Goal: Task Accomplishment & Management: Use online tool/utility

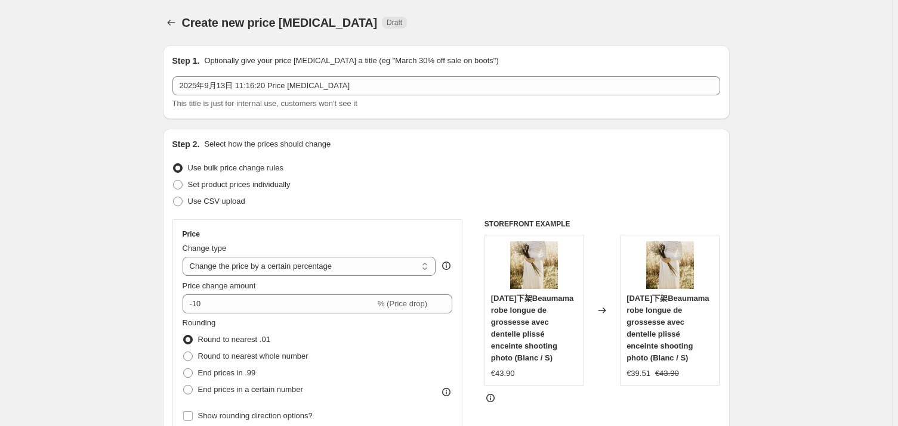
select select "percentage"
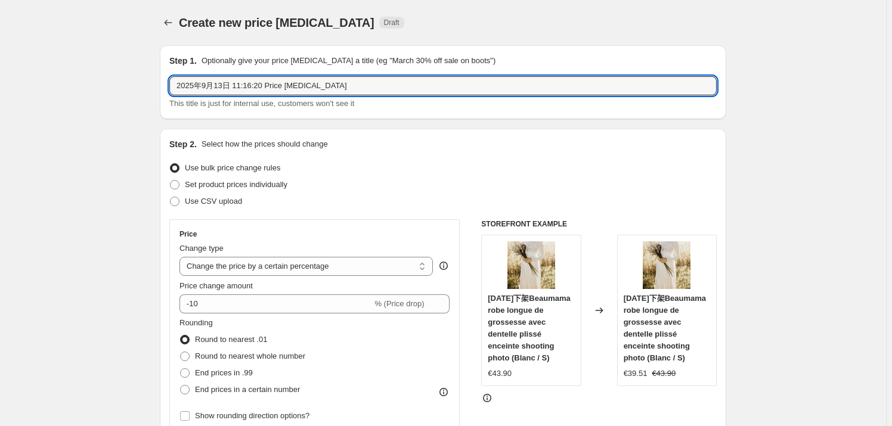
drag, startPoint x: 327, startPoint y: 90, endPoint x: 111, endPoint y: 103, distance: 216.9
type input "SALE-20%"
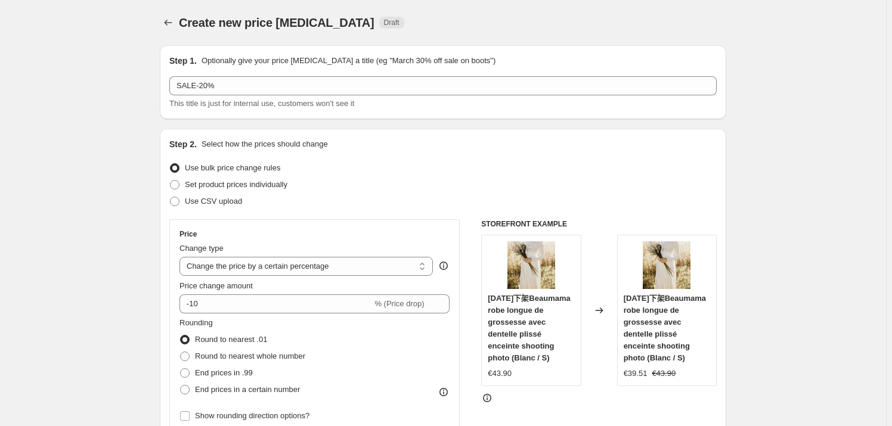
scroll to position [108, 0]
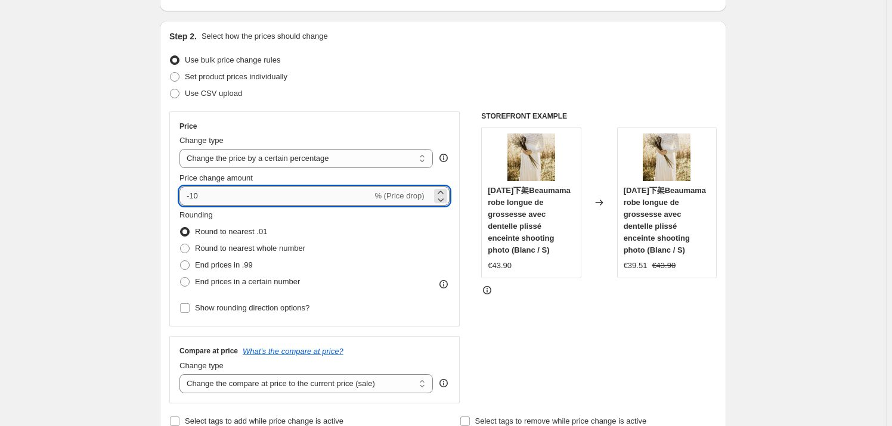
click at [214, 199] on input "-10" at bounding box center [276, 196] width 193 height 19
type input "-1"
type input "-20"
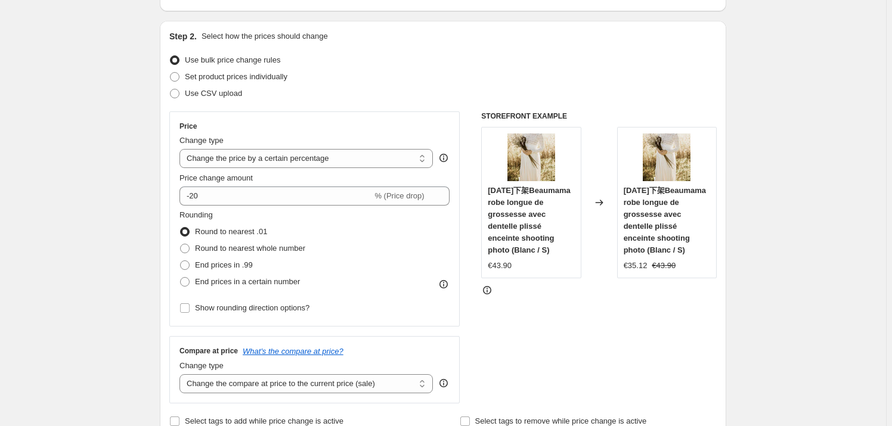
drag, startPoint x: 48, startPoint y: 308, endPoint x: 72, endPoint y: 305, distance: 24.6
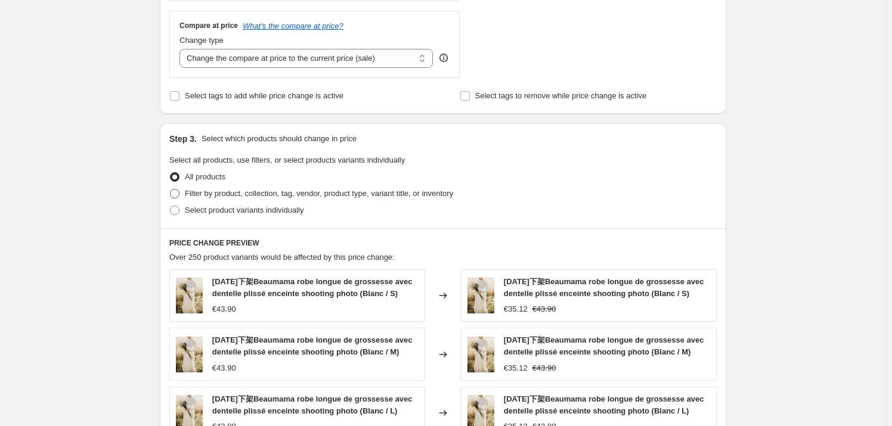
click at [178, 194] on span at bounding box center [175, 194] width 10 height 10
click at [171, 190] on input "Filter by product, collection, tag, vendor, product type, variant title, or inv…" at bounding box center [170, 189] width 1 height 1
radio input "true"
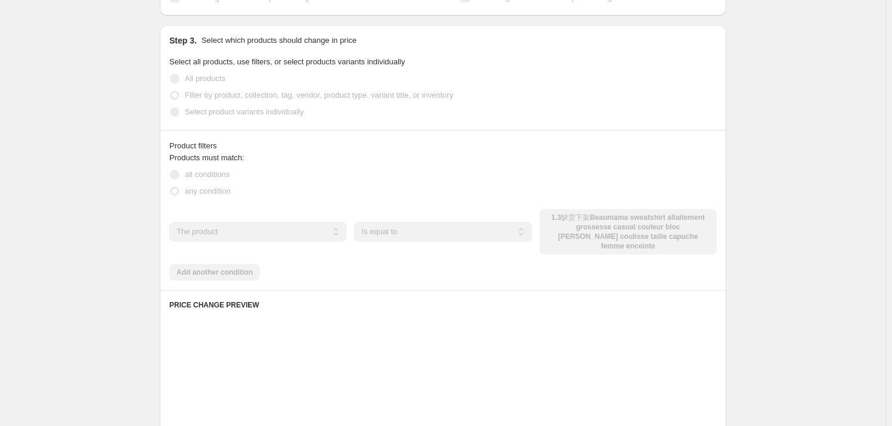
scroll to position [542, 0]
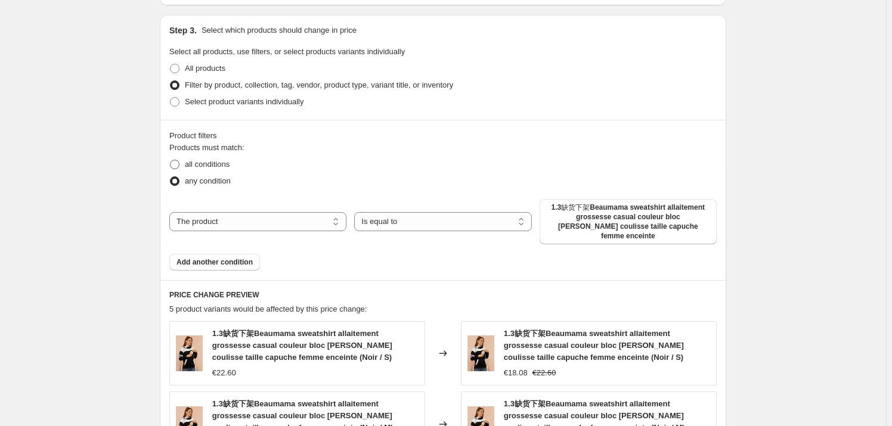
click at [179, 160] on span at bounding box center [175, 165] width 10 height 10
click at [171, 160] on input "all conditions" at bounding box center [170, 160] width 1 height 1
radio input "true"
click at [487, 219] on select "Is equal to Is not equal to" at bounding box center [442, 221] width 177 height 19
select select "not_equal"
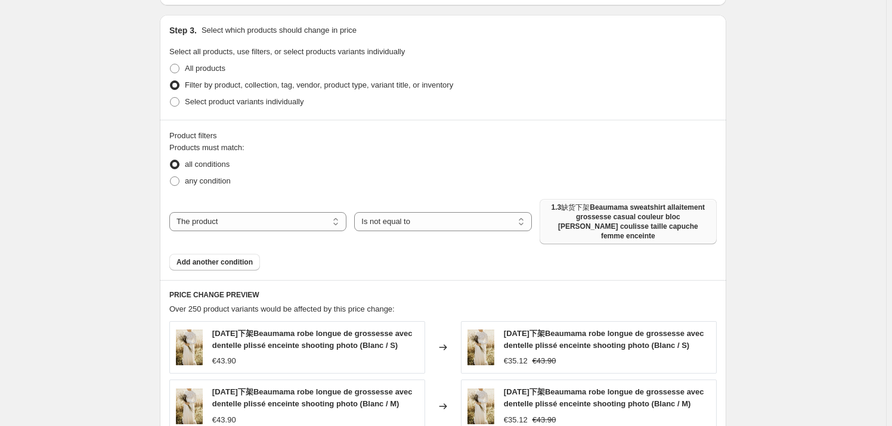
click at [591, 219] on span "1.3缺货下架Beaumama sweatshirt allaitement grossesse casual couleur bloc rayé poche…" at bounding box center [628, 222] width 163 height 38
click at [286, 224] on select "The product The product's collection The product's tag The product's vendor The…" at bounding box center [257, 221] width 177 height 19
select select "vendor"
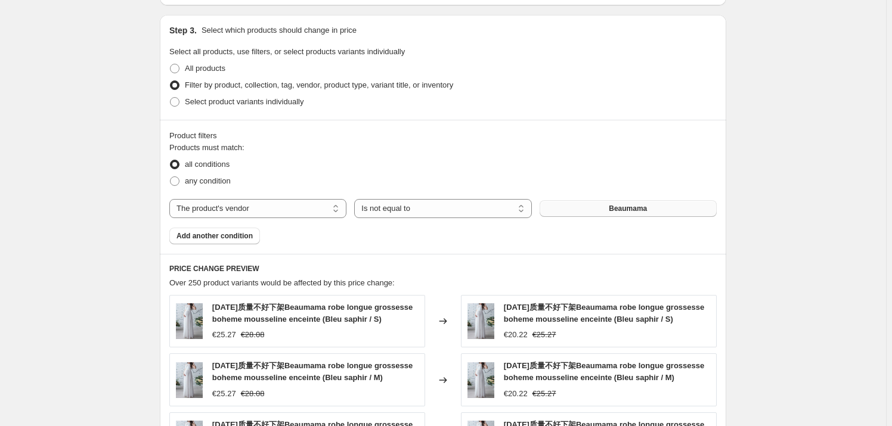
click at [653, 211] on button "Beaumama" at bounding box center [628, 208] width 177 height 17
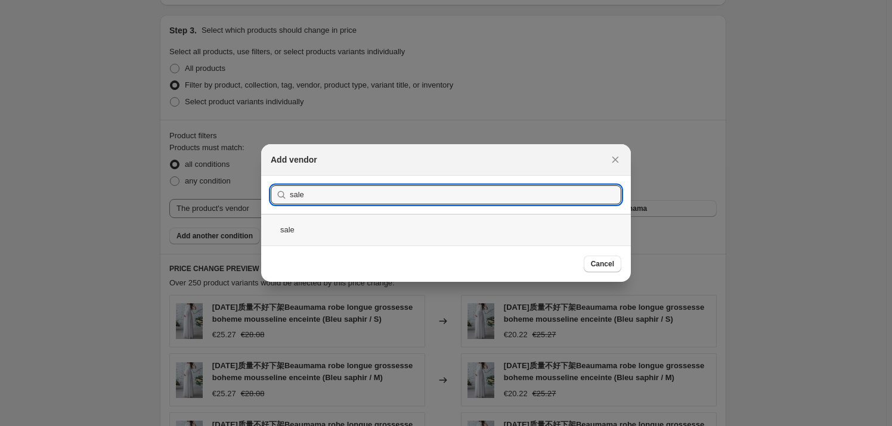
type input "sale"
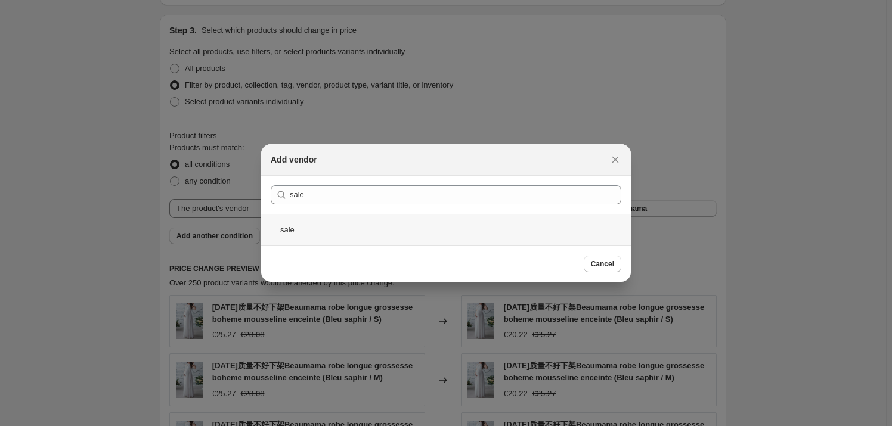
click at [517, 234] on div "sale" at bounding box center [446, 230] width 370 height 32
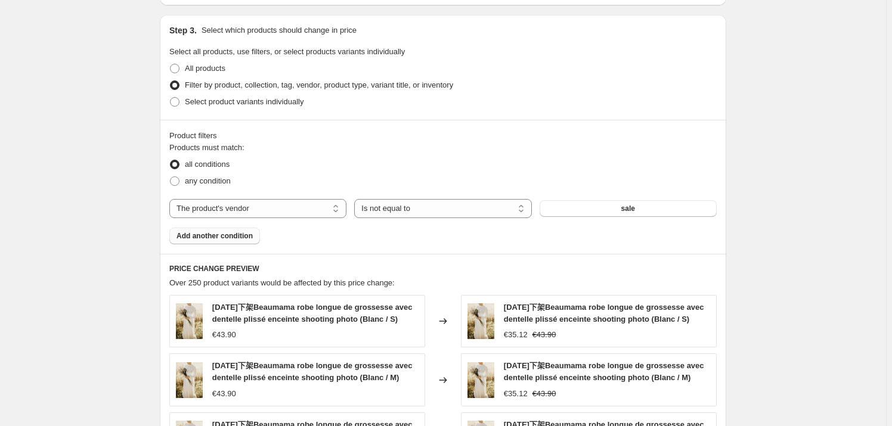
click at [216, 238] on span "Add another condition" at bounding box center [215, 236] width 76 height 10
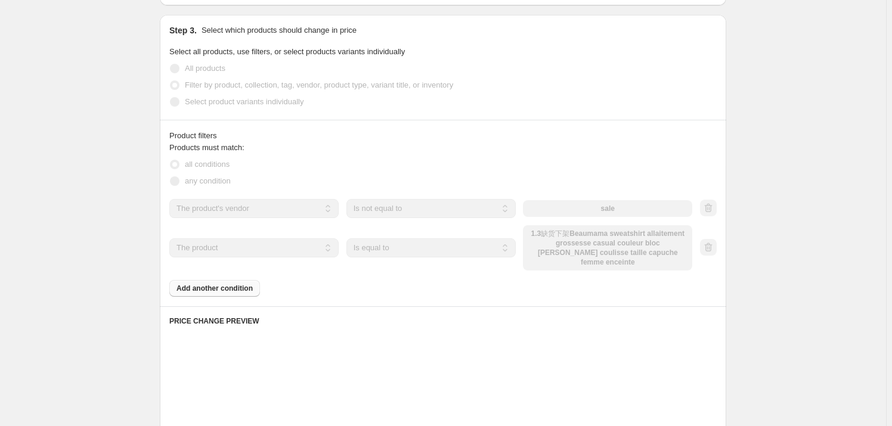
click at [282, 246] on select "The product The product's collection The product's tag The product's vendor The…" at bounding box center [253, 248] width 169 height 19
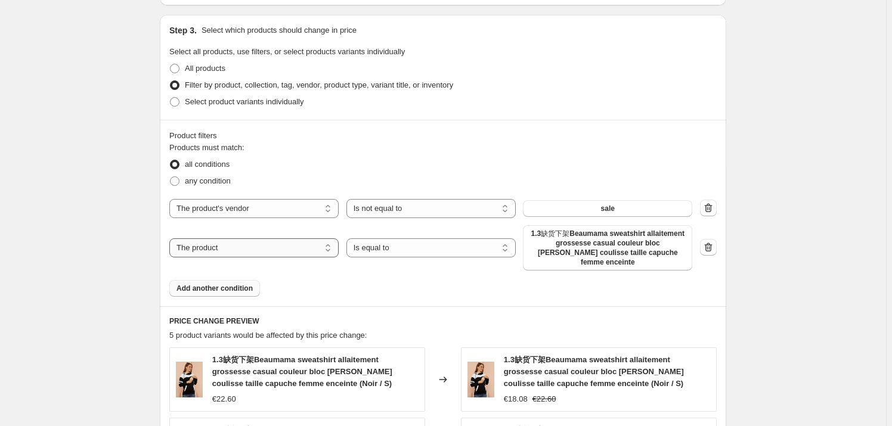
click at [271, 250] on select "The product The product's collection The product's tag The product's vendor The…" at bounding box center [253, 248] width 169 height 19
select select "product_status"
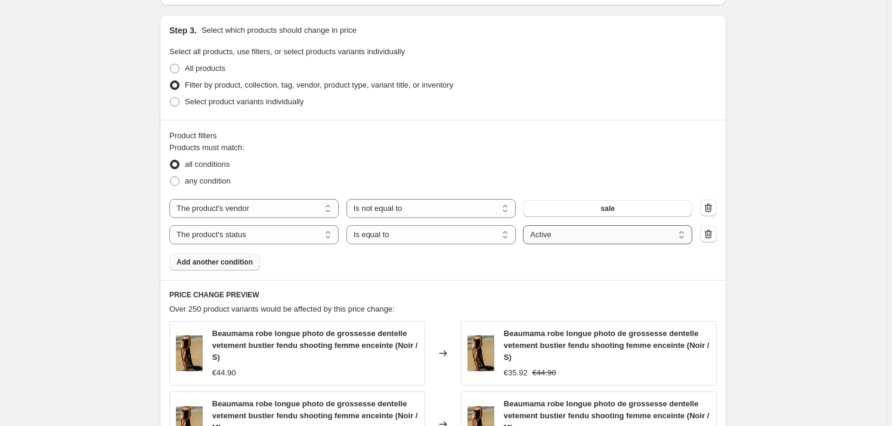
click at [556, 238] on select "Active Draft Archived" at bounding box center [607, 234] width 169 height 19
click at [475, 273] on div "Product filters Products must match: all conditions any condition The product T…" at bounding box center [443, 200] width 567 height 160
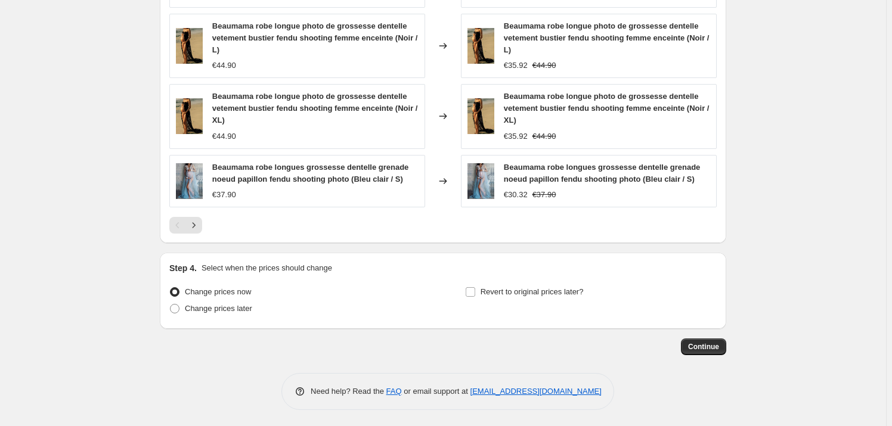
scroll to position [992, 0]
click at [719, 350] on span "Continue" at bounding box center [703, 347] width 31 height 10
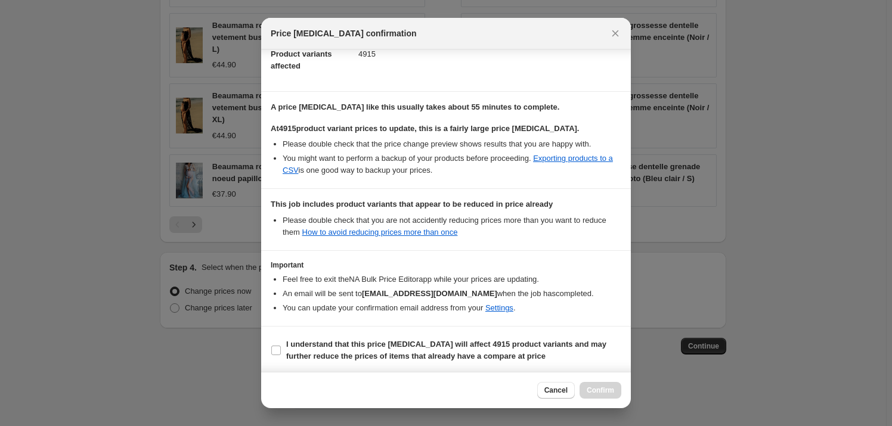
scroll to position [140, 0]
click at [272, 350] on input "I understand that this price change job will affect 4915 product variants and m…" at bounding box center [276, 350] width 10 height 10
checkbox input "true"
click at [594, 389] on span "Confirm" at bounding box center [600, 391] width 27 height 10
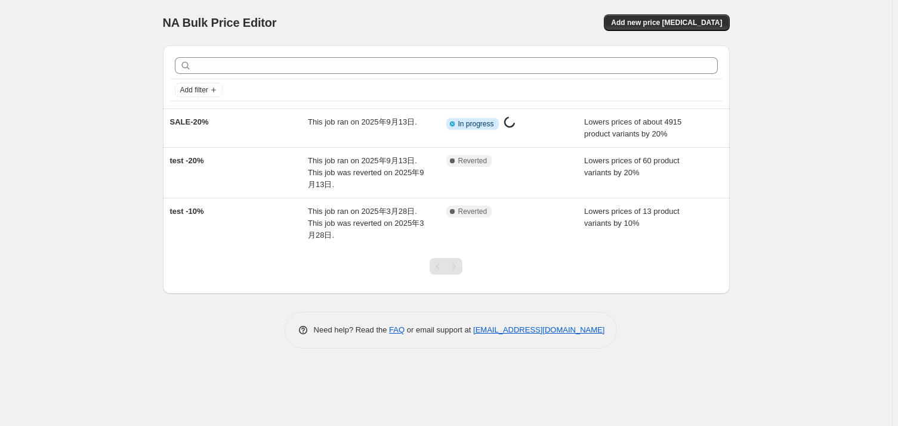
drag, startPoint x: 78, startPoint y: 243, endPoint x: 73, endPoint y: 247, distance: 6.3
click at [78, 243] on div "NA Bulk Price Editor. This page is ready NA Bulk Price Editor Add new price [ME…" at bounding box center [446, 213] width 892 height 426
